Goal: Information Seeking & Learning: Learn about a topic

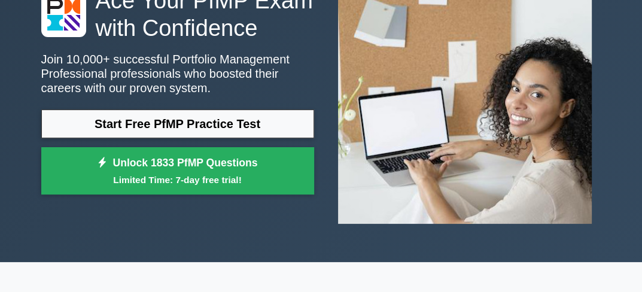
scroll to position [120, 0]
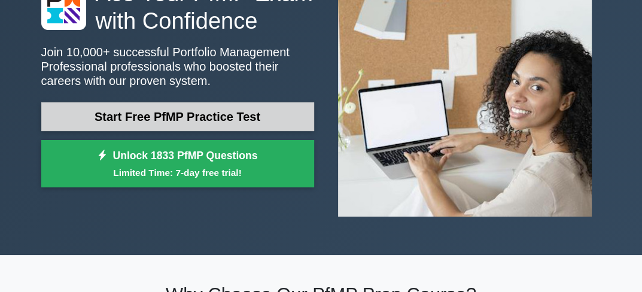
click at [181, 113] on link "Start Free PfMP Practice Test" at bounding box center [177, 116] width 273 height 29
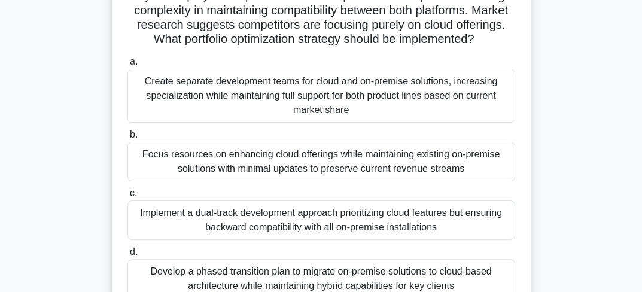
scroll to position [180, 0]
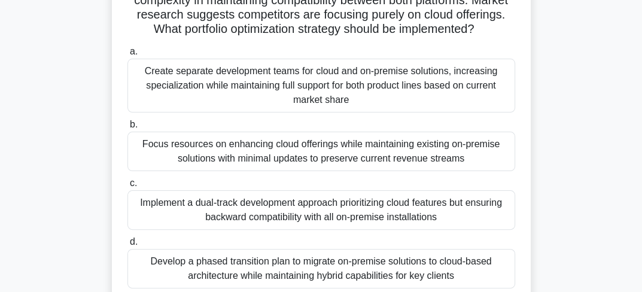
click at [234, 158] on div "Focus resources on enhancing cloud offerings while maintaining existing on-prem…" at bounding box center [321, 151] width 388 height 39
click at [127, 129] on input "b. Focus resources on enhancing cloud offerings while maintaining existing on-p…" at bounding box center [127, 125] width 0 height 8
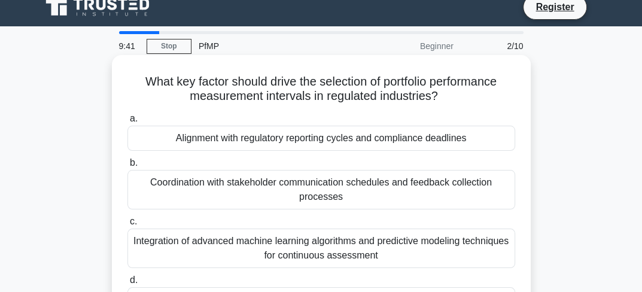
scroll to position [0, 0]
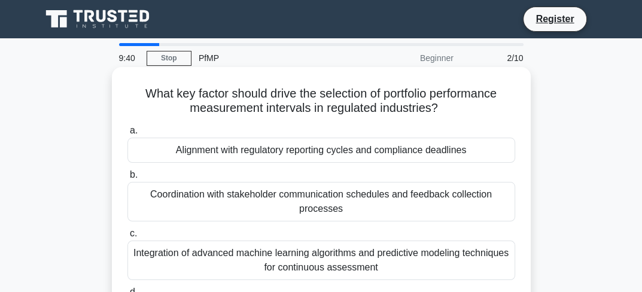
click at [231, 151] on div "Alignment with regulatory reporting cycles and compliance deadlines" at bounding box center [321, 150] width 388 height 25
click at [127, 135] on input "a. Alignment with regulatory reporting cycles and compliance deadlines" at bounding box center [127, 131] width 0 height 8
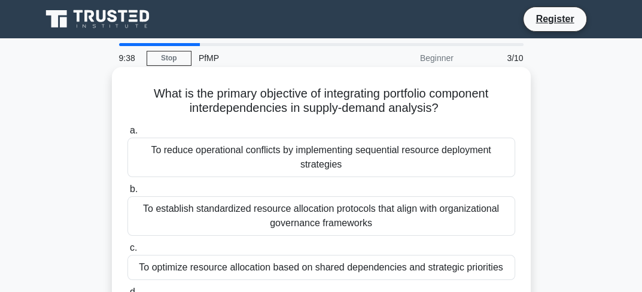
click at [234, 208] on div "To establish standardized resource allocation protocols that align with organiz…" at bounding box center [321, 215] width 388 height 39
click at [127, 193] on input "b. To establish standardized resource allocation protocols that align with orga…" at bounding box center [127, 190] width 0 height 8
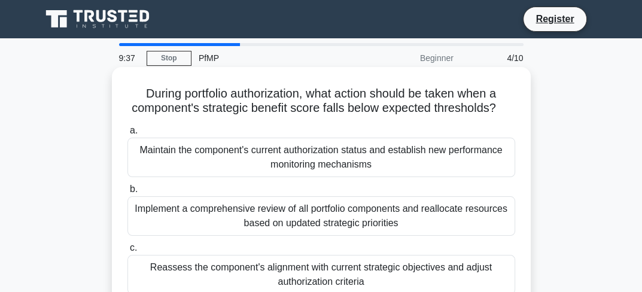
click at [239, 232] on div "Implement a comprehensive review of all portfolio components and reallocate res…" at bounding box center [321, 215] width 388 height 39
click at [127, 193] on input "b. Implement a comprehensive review of all portfolio components and reallocate …" at bounding box center [127, 190] width 0 height 8
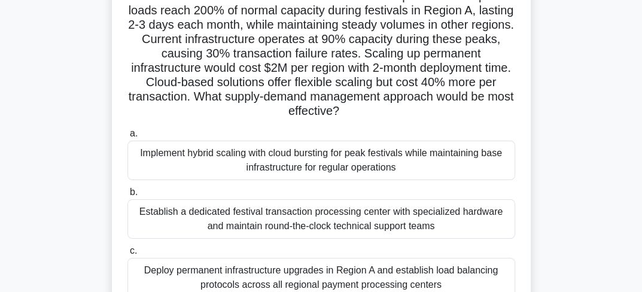
scroll to position [120, 0]
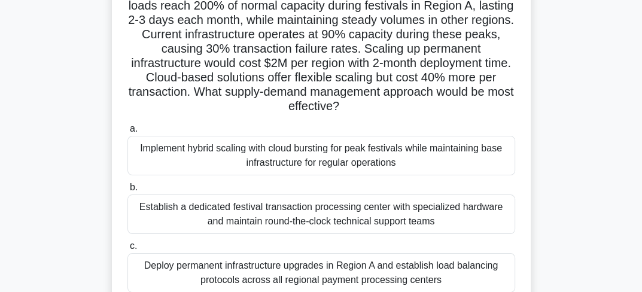
drag, startPoint x: 202, startPoint y: 265, endPoint x: 230, endPoint y: 255, distance: 30.5
click at [202, 266] on div "Deploy permanent infrastructure upgrades in Region A and establish load balanci…" at bounding box center [321, 272] width 388 height 39
click at [127, 250] on input "c. Deploy permanent infrastructure upgrades in Region A and establish load bala…" at bounding box center [127, 246] width 0 height 8
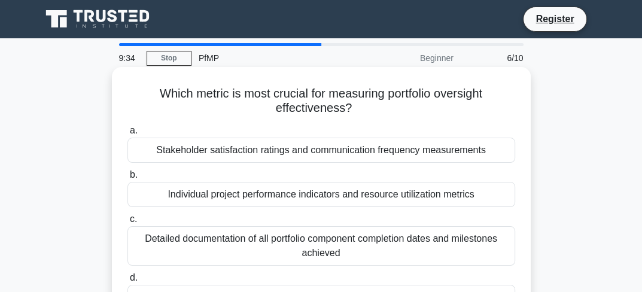
scroll to position [0, 0]
click at [244, 151] on div "Stakeholder satisfaction ratings and communication frequency measurements" at bounding box center [321, 150] width 388 height 25
click at [127, 135] on input "a. Stakeholder satisfaction ratings and communication frequency measurements" at bounding box center [127, 131] width 0 height 8
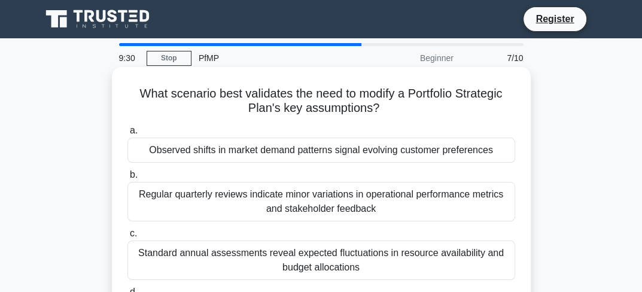
click at [241, 254] on div "Standard annual assessments reveal expected fluctuations in resource availabili…" at bounding box center [321, 260] width 388 height 39
click at [127, 238] on input "c. Standard annual assessments reveal expected fluctuations in resource availab…" at bounding box center [127, 234] width 0 height 8
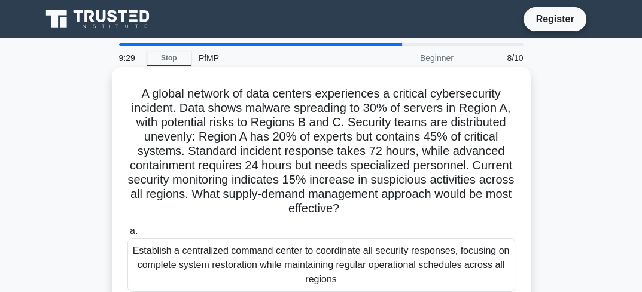
click at [245, 260] on div "Establish a centralized command center to coordinate all security responses, fo…" at bounding box center [321, 265] width 388 height 54
click at [278, 252] on div "Establish a centralized command center to coordinate all security responses, fo…" at bounding box center [321, 265] width 388 height 54
click at [127, 235] on input "a. Establish a centralized command center to coordinate all security responses,…" at bounding box center [127, 231] width 0 height 8
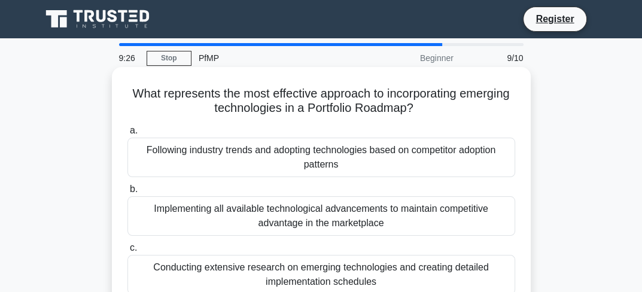
click at [278, 262] on div "Conducting extensive research on emerging technologies and creating detailed im…" at bounding box center [321, 274] width 388 height 39
click at [127, 252] on input "c. Conducting extensive research on emerging technologies and creating detailed…" at bounding box center [127, 248] width 0 height 8
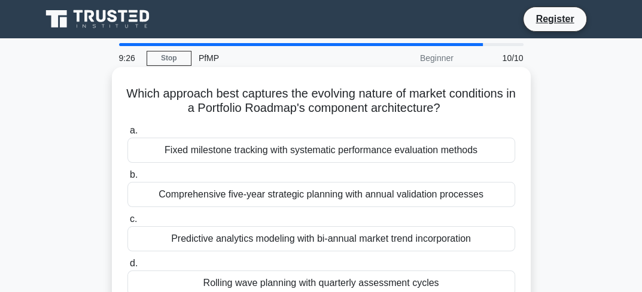
drag, startPoint x: 380, startPoint y: 209, endPoint x: 373, endPoint y: 205, distance: 7.5
click at [379, 206] on div "a. Fixed milestone tracking with systematic performance evaluation methods b. C…" at bounding box center [321, 209] width 402 height 177
click at [342, 169] on label "b. Comprehensive five-year strategic planning with annual validation processes" at bounding box center [321, 187] width 388 height 39
click at [127, 171] on input "b. Comprehensive five-year strategic planning with annual validation processes" at bounding box center [127, 175] width 0 height 8
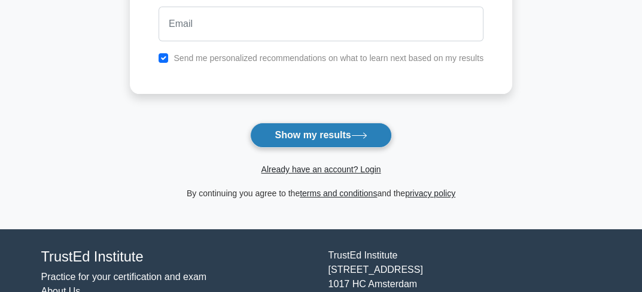
click at [329, 143] on button "Show my results" at bounding box center [320, 135] width 141 height 25
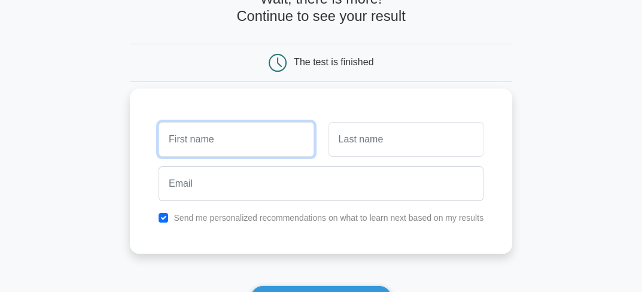
scroll to position [72, 0]
